Goal: Transaction & Acquisition: Purchase product/service

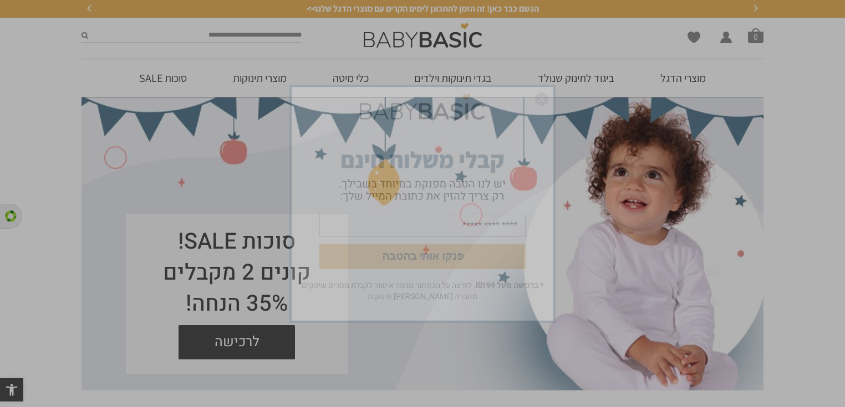
click at [440, 80] on div "פנקו אותי בהטבה * ברכישה מעל ₪199 . לחיצה על הכפתור מהווה אישור לקבלת מסרים שיו…" at bounding box center [422, 203] width 277 height 249
click at [543, 100] on img "סגור" at bounding box center [541, 99] width 13 height 13
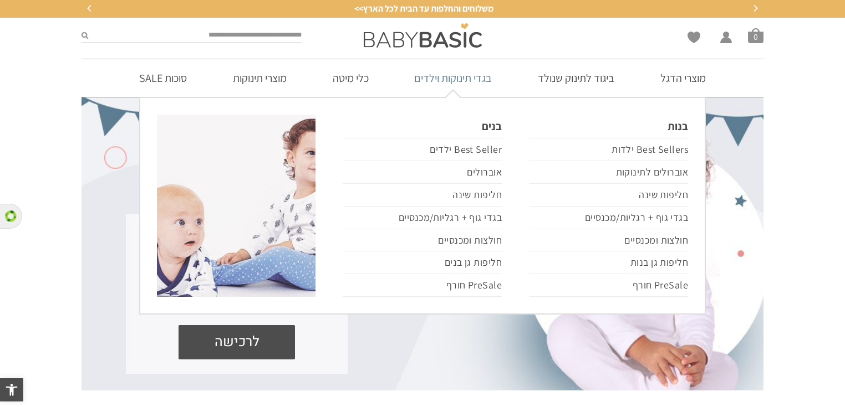
click at [464, 81] on link "בגדי תינוקות וילדים" at bounding box center [452, 78] width 111 height 38
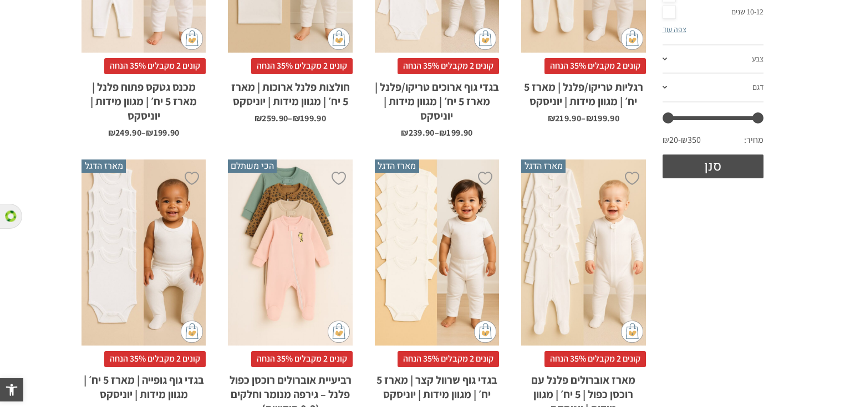
scroll to position [532, 0]
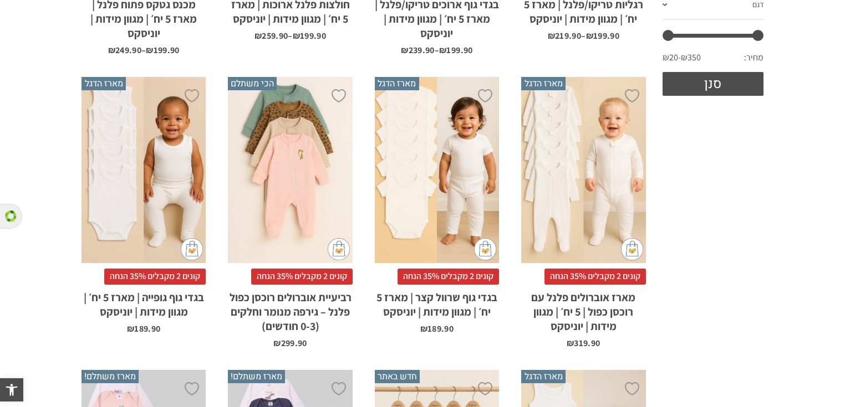
click at [597, 220] on div "x בחירת מידה 0-3m 3-6m 6-12m" at bounding box center [583, 170] width 124 height 187
click at [285, 184] on div "x בחירת מידה 0-3m 3-6m 6-12m" at bounding box center [290, 170] width 124 height 187
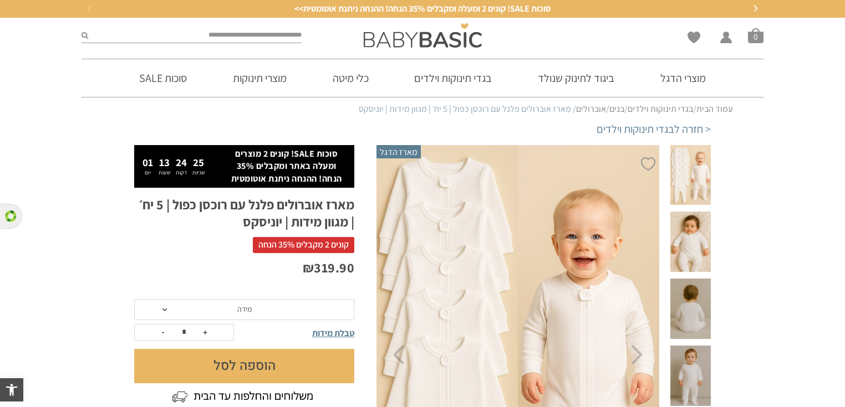
click at [687, 166] on span at bounding box center [690, 175] width 40 height 60
click at [695, 230] on span at bounding box center [690, 242] width 40 height 60
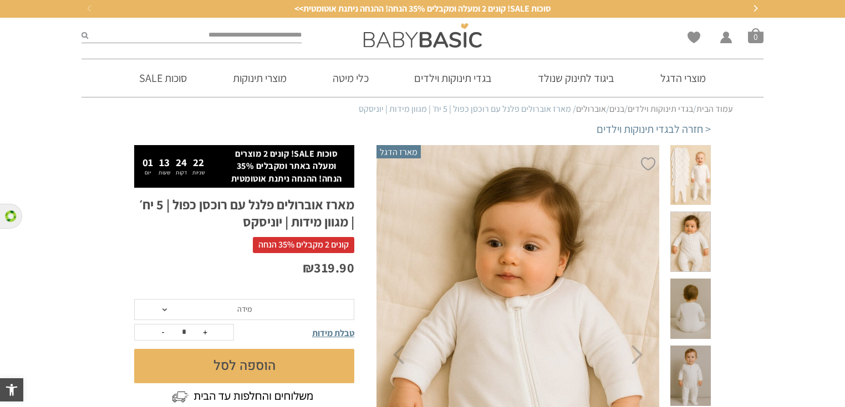
click at [693, 279] on span at bounding box center [690, 309] width 40 height 60
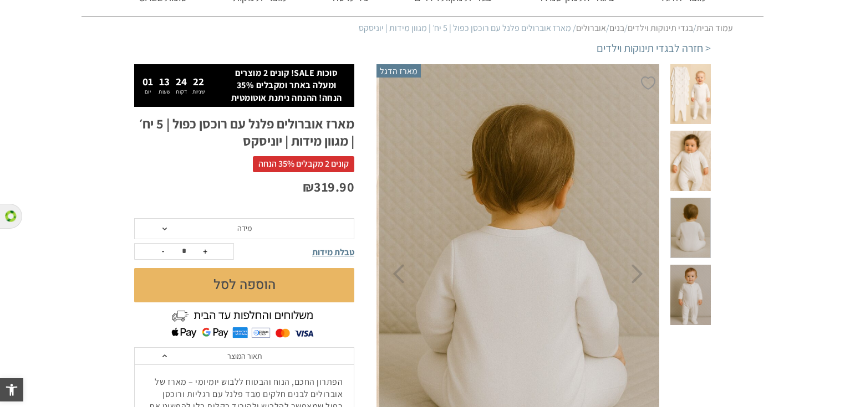
scroll to position [133, 0]
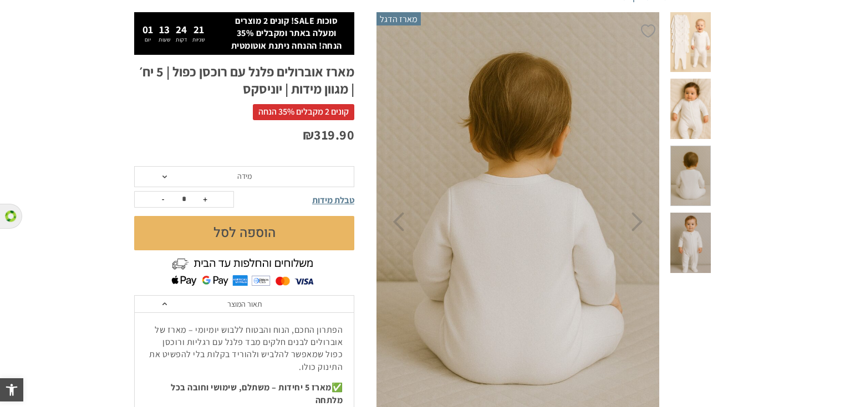
click at [694, 213] on span at bounding box center [690, 243] width 40 height 60
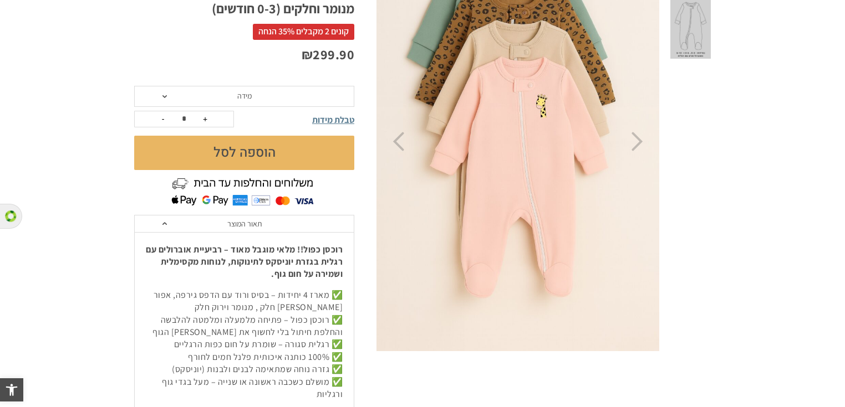
scroll to position [222, 0]
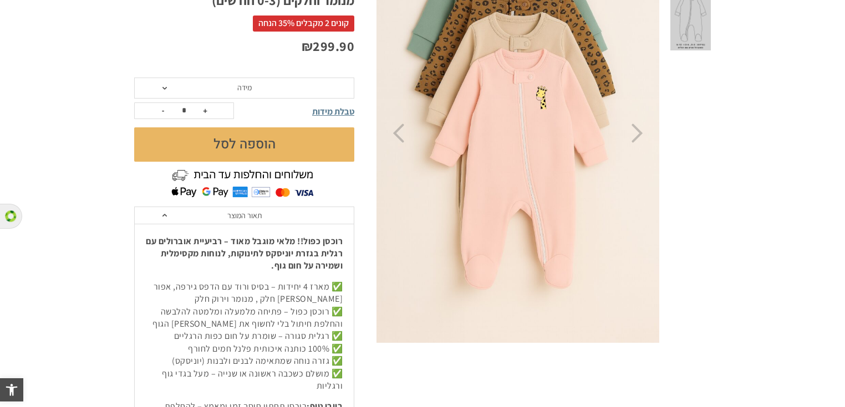
click at [635, 144] on img at bounding box center [518, 134] width 284 height 426
click at [638, 137] on icon "Next" at bounding box center [637, 133] width 12 height 19
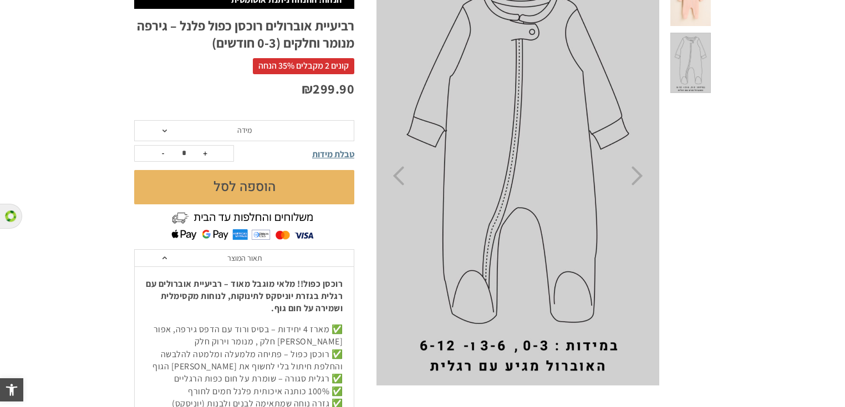
scroll to position [177, 0]
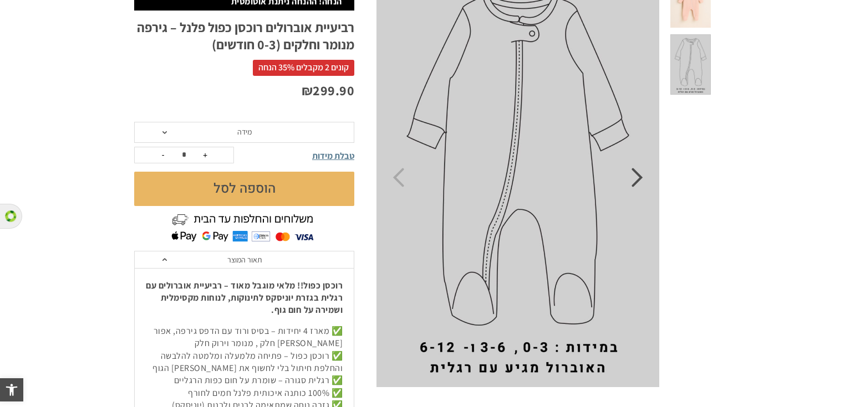
click at [637, 177] on icon "Next" at bounding box center [637, 177] width 12 height 19
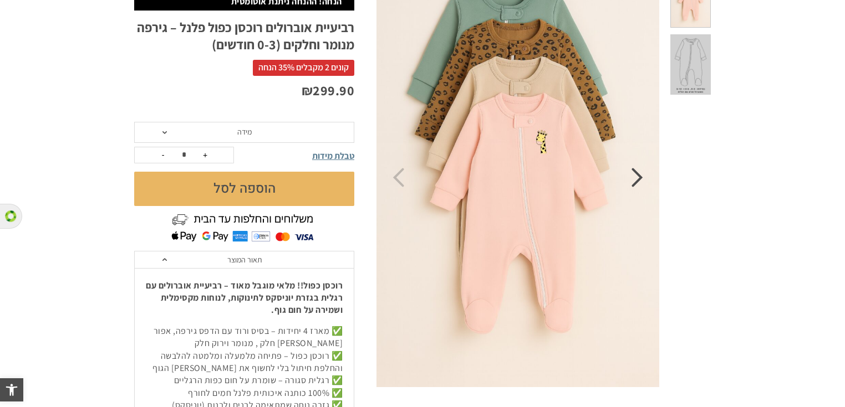
click at [637, 177] on icon "Next" at bounding box center [637, 177] width 12 height 19
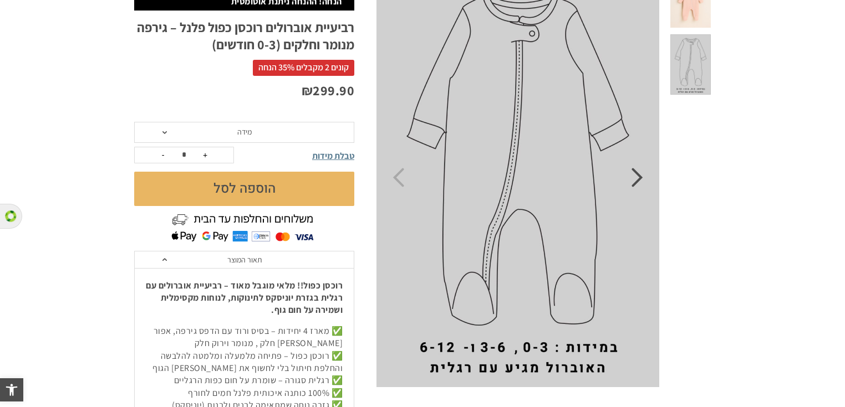
click at [637, 177] on icon "Next" at bounding box center [637, 177] width 12 height 19
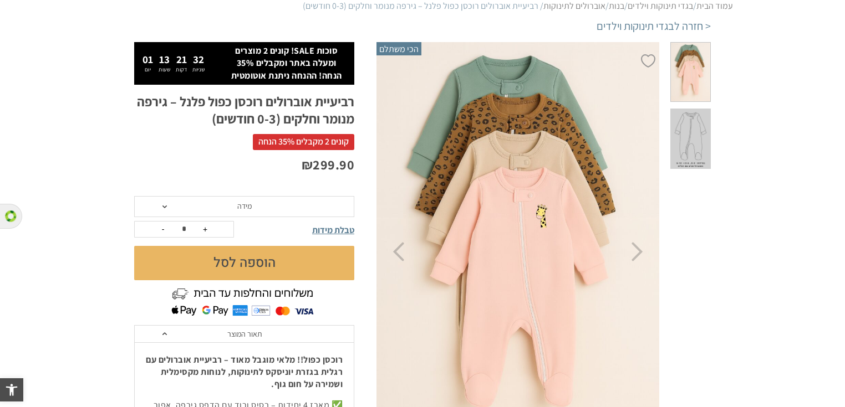
scroll to position [53, 0]
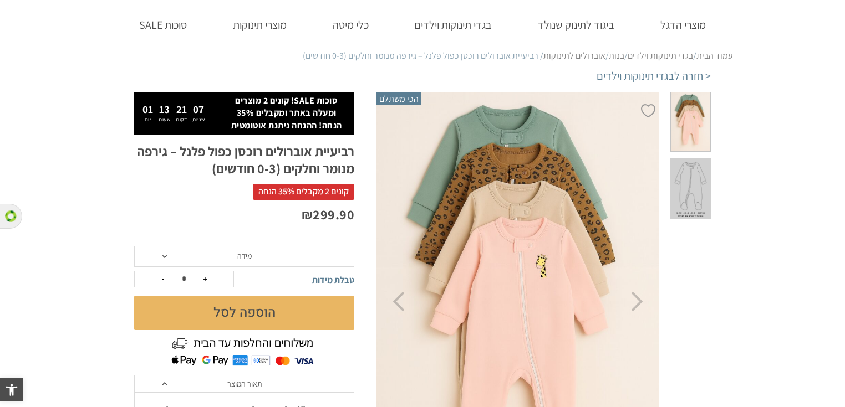
click at [268, 315] on button "הוספה לסל" at bounding box center [244, 313] width 220 height 34
click at [165, 256] on span at bounding box center [164, 256] width 4 height 3
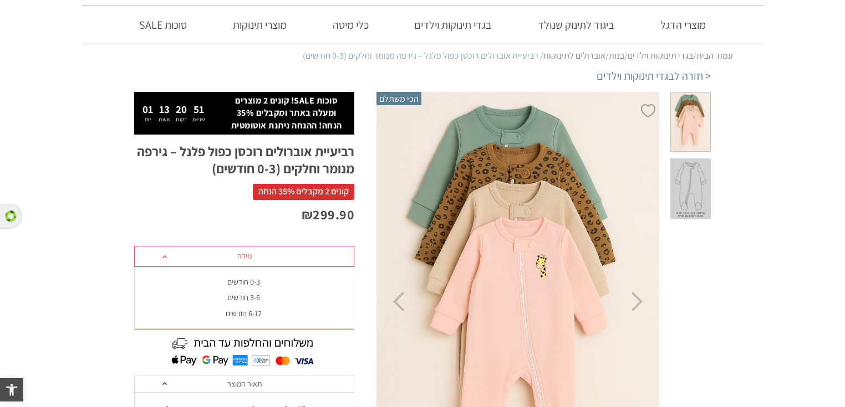
click at [238, 299] on div "3-6 חודשים" at bounding box center [244, 297] width 220 height 9
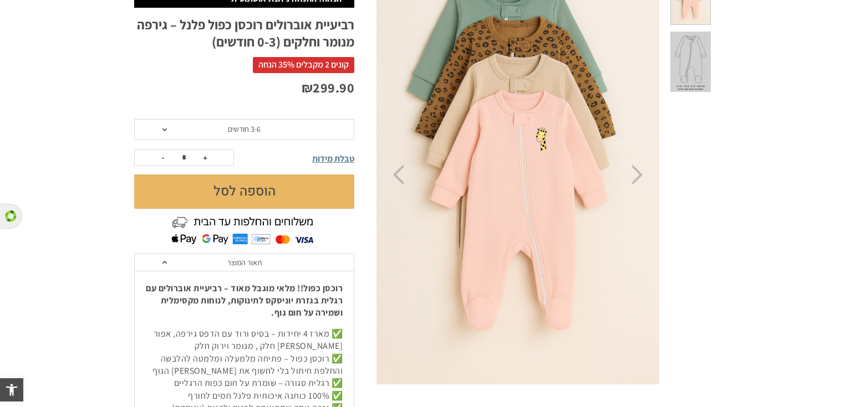
scroll to position [142, 0]
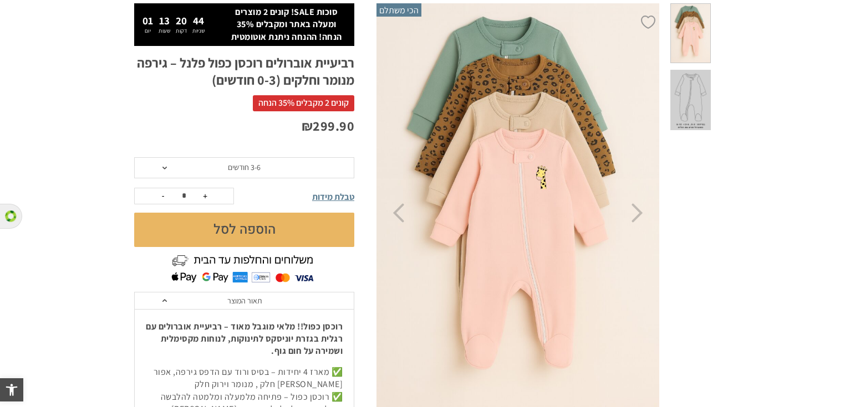
click at [253, 227] on button "הוספה לסל" at bounding box center [244, 230] width 220 height 34
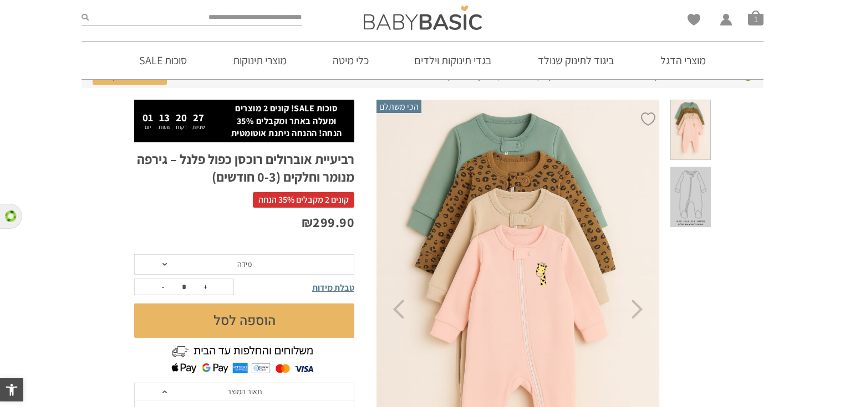
scroll to position [89, 0]
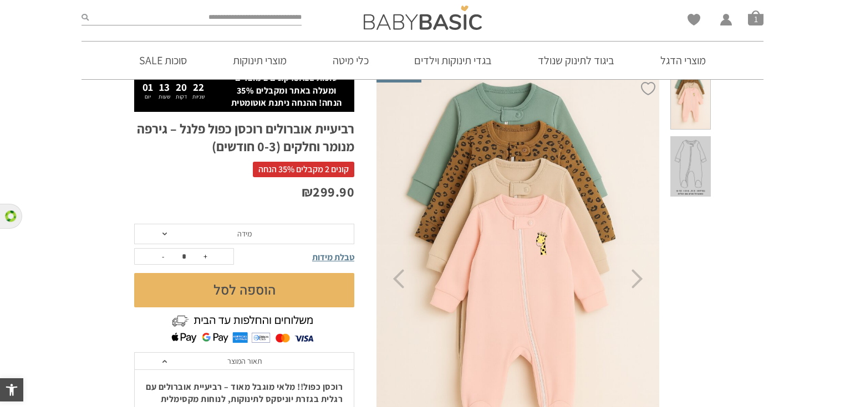
click at [166, 233] on span at bounding box center [164, 234] width 4 height 3
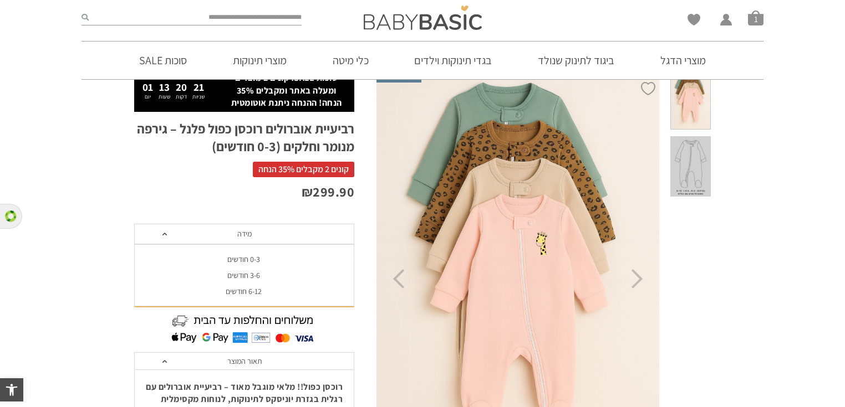
click at [166, 233] on span at bounding box center [164, 234] width 4 height 3
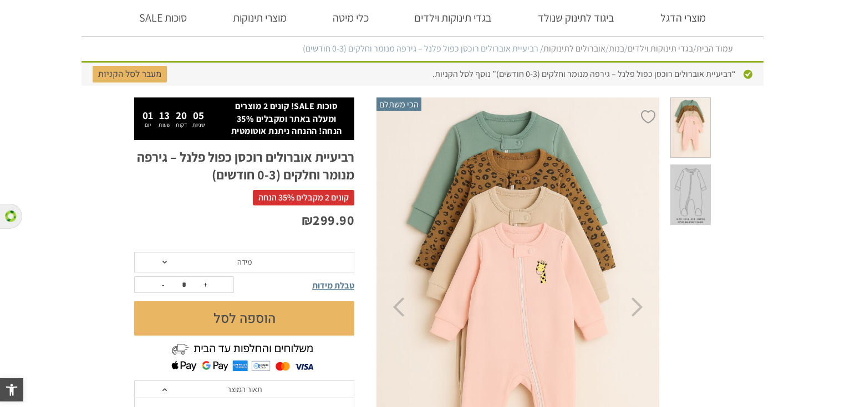
scroll to position [0, 0]
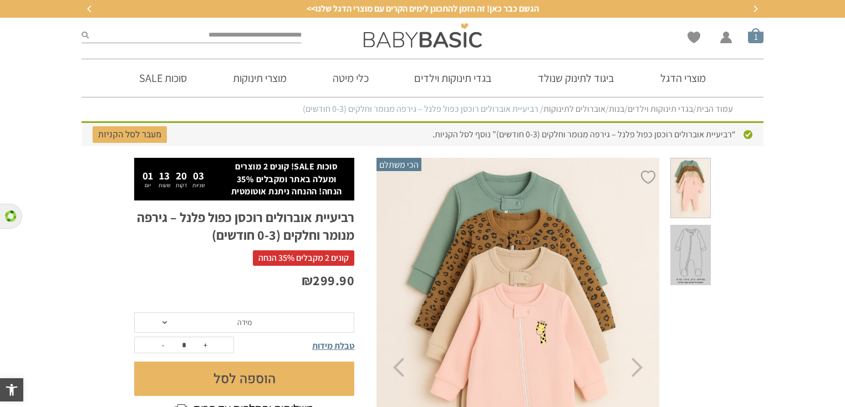
click at [754, 39] on span "סל קניות" at bounding box center [756, 36] width 16 height 16
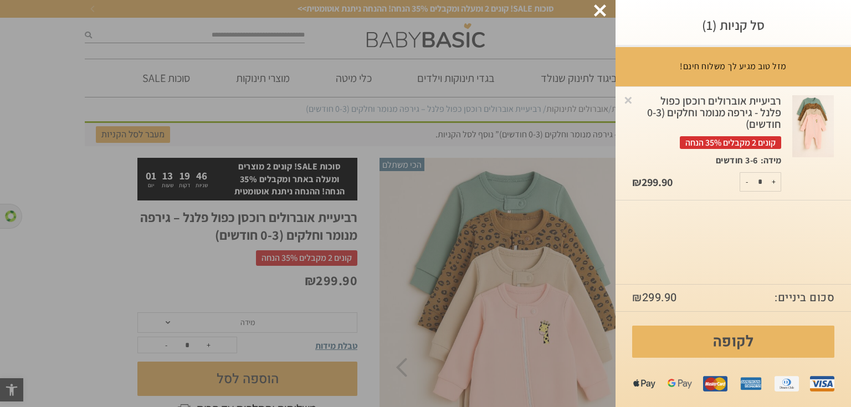
click at [595, 11] on div at bounding box center [600, 10] width 12 height 12
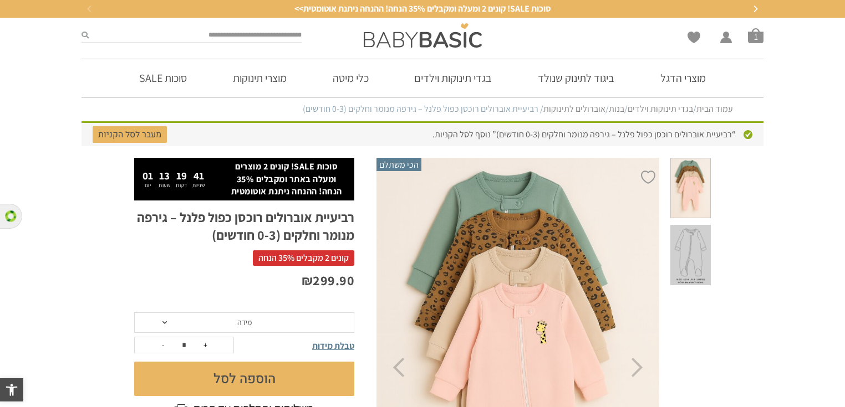
click at [296, 8] on span "סוכות SALE! קונים 2 ומעלה ומקבלים ‎35% הנחה! ההנחה ניתנת אוטומטית>>" at bounding box center [422, 9] width 257 height 12
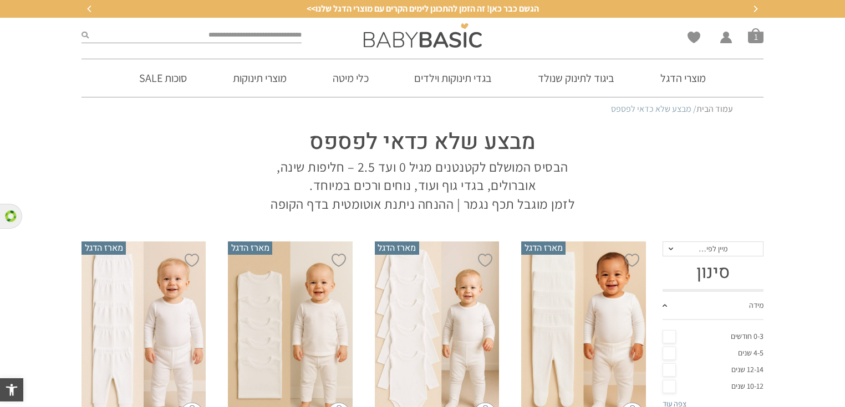
click at [309, 8] on span "הגשם כבר כאן! זה הזמן להתכונן לימים הקרים עם מוצרי הדגל שלנו>>" at bounding box center [422, 9] width 232 height 12
click at [310, 8] on span "הגשם כבר כאן! זה הזמן להתכונן לימים הקרים עם מוצרי הדגל שלנו>>" at bounding box center [422, 9] width 232 height 12
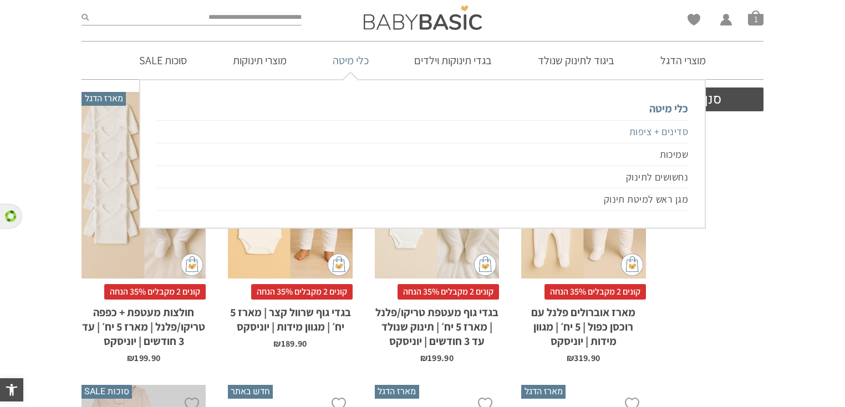
scroll to position [488, 0]
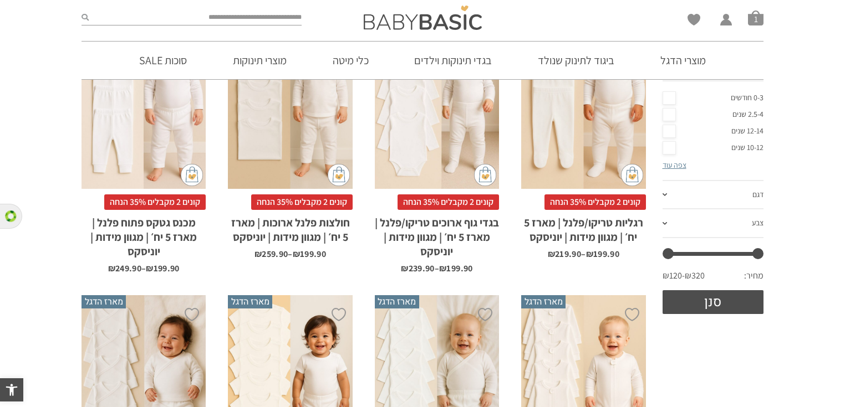
scroll to position [177, 0]
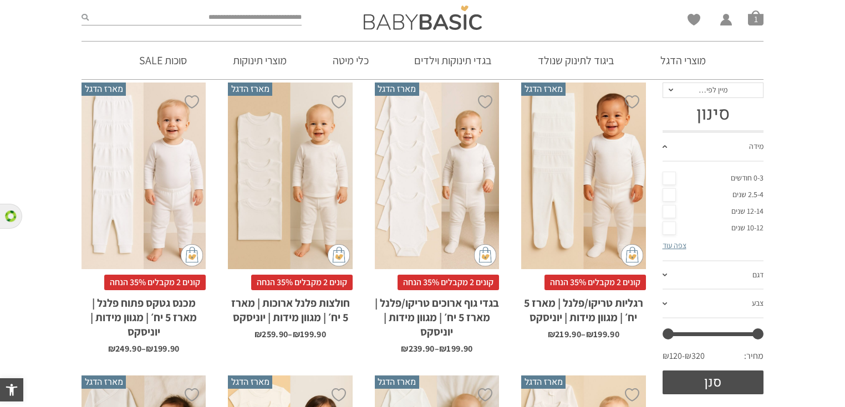
click at [477, 193] on div "x בחירת מידה 0-3m 3-6m 6-12m 12-18m 18-24m 24-30m בחירת סוג בד טריקו (עונת מעבר…" at bounding box center [437, 176] width 124 height 187
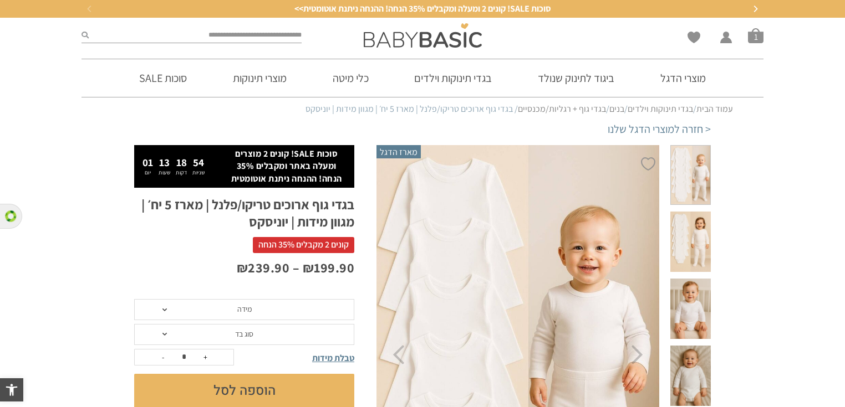
click at [702, 183] on span at bounding box center [690, 175] width 40 height 60
click at [693, 224] on span at bounding box center [690, 242] width 40 height 60
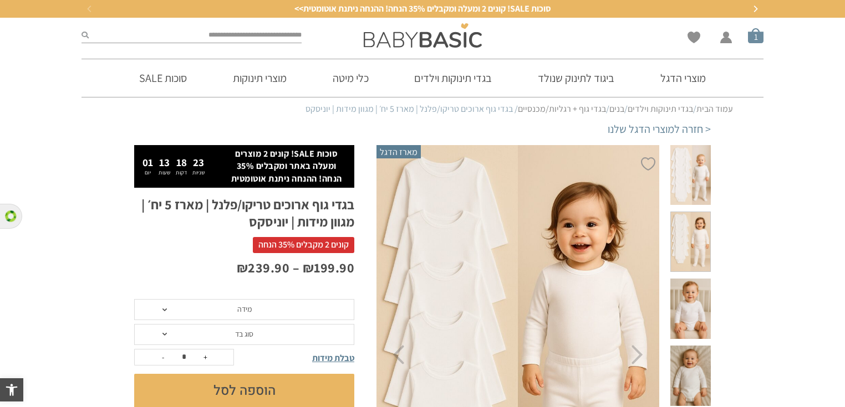
click at [759, 35] on span "סל קניות" at bounding box center [756, 36] width 16 height 16
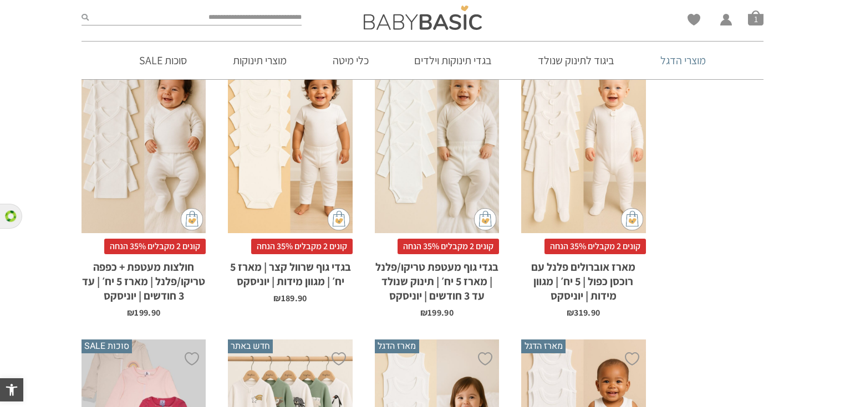
click at [696, 62] on link "מוצרי הדגל" at bounding box center [682, 61] width 79 height 38
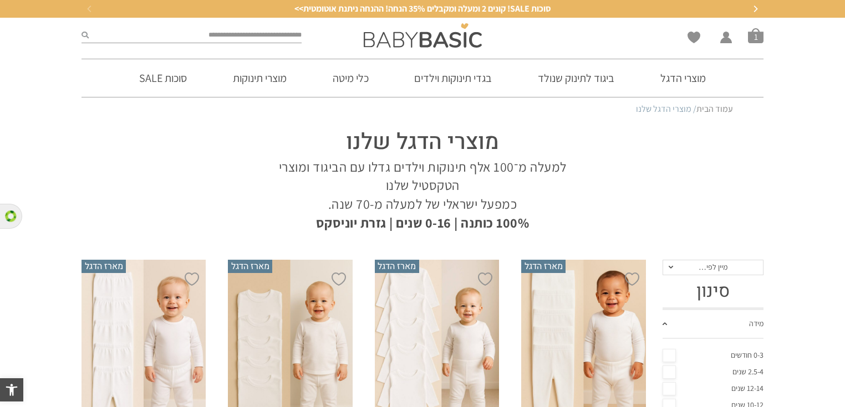
scroll to position [133, 0]
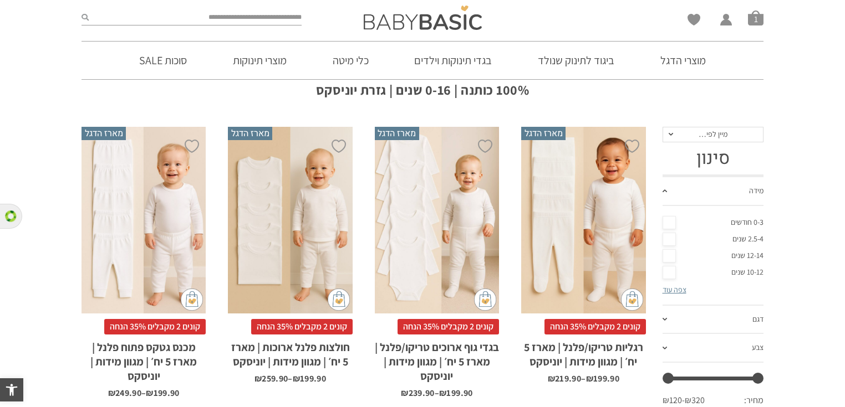
click at [564, 180] on div "x בחירת מידה 0-3m 3-6m 6-12m 12-18m 18-24m 24-30m בחירת סוג בד טריקו (עונת מעבר…" at bounding box center [583, 220] width 124 height 187
